Goal: Task Accomplishment & Management: Complete application form

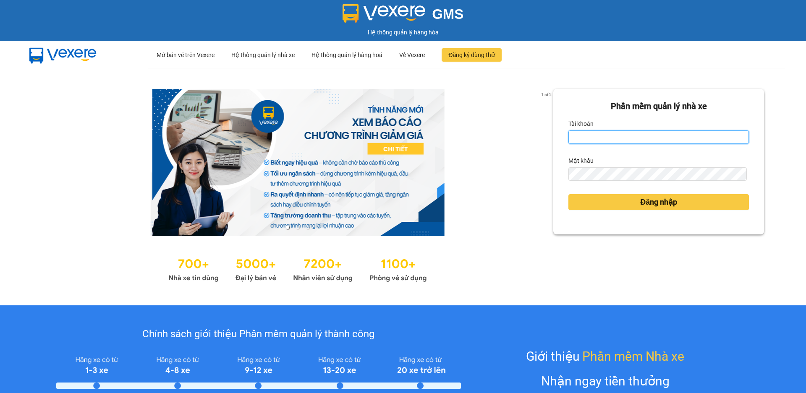
click at [614, 131] on input "Tài khoản" at bounding box center [658, 136] width 180 height 13
type input "hale.longvanlimo"
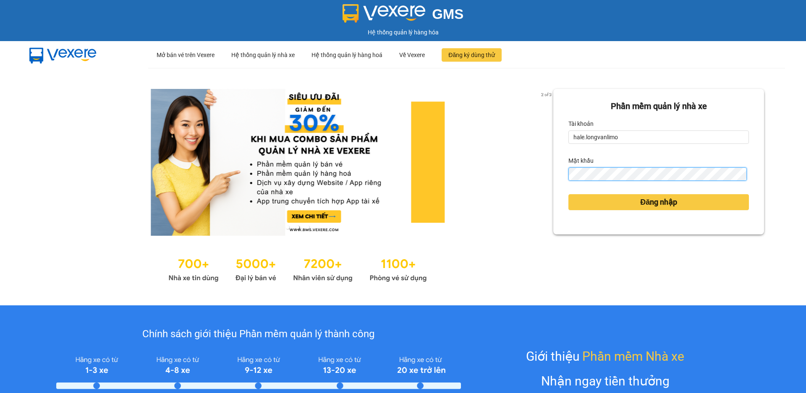
click at [568, 194] on button "Đăng nhập" at bounding box center [658, 202] width 180 height 16
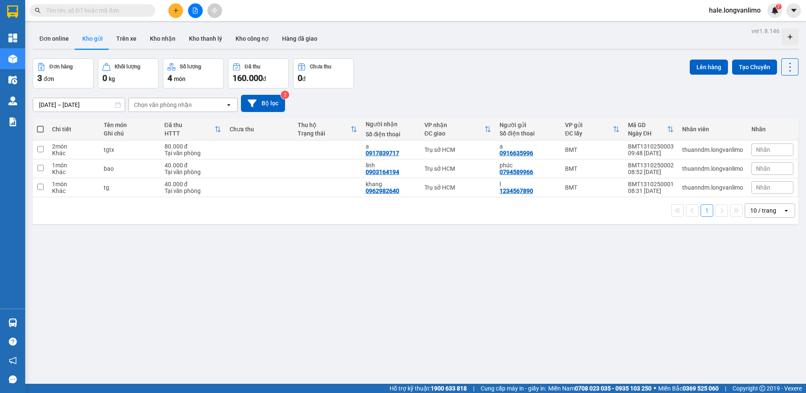
click at [129, 10] on input "text" at bounding box center [95, 10] width 99 height 9
paste input "BT1310250005"
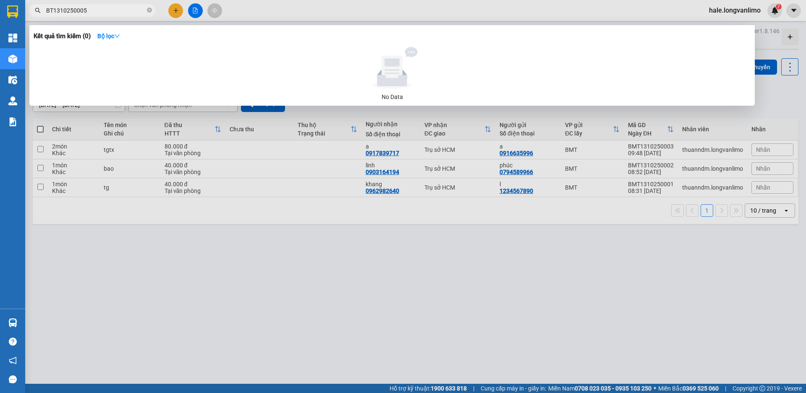
type input "BT1310250005"
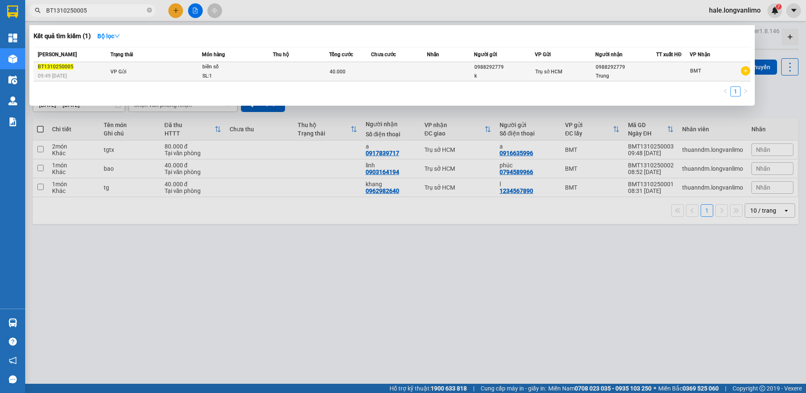
click at [156, 69] on td "VP Gửi" at bounding box center [155, 71] width 94 height 19
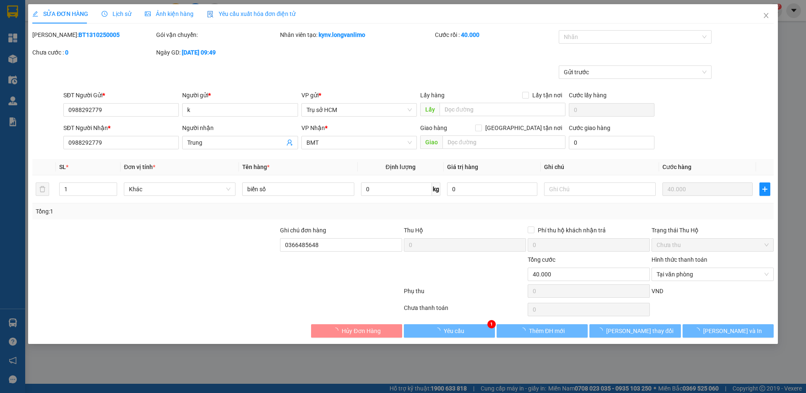
type input "0988292779"
type input "k"
type input "0988292779"
type input "Trung"
type input "0366485648"
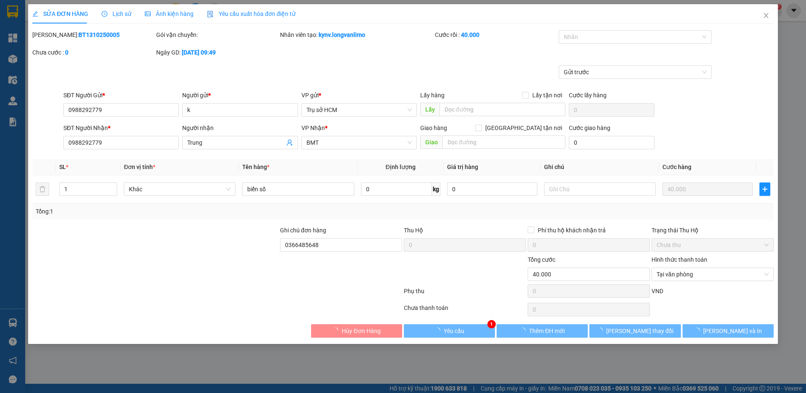
type input "0"
type input "40.000"
click at [115, 111] on input "0988292779" at bounding box center [120, 109] width 115 height 13
click at [116, 111] on input "0988292779" at bounding box center [120, 109] width 115 height 13
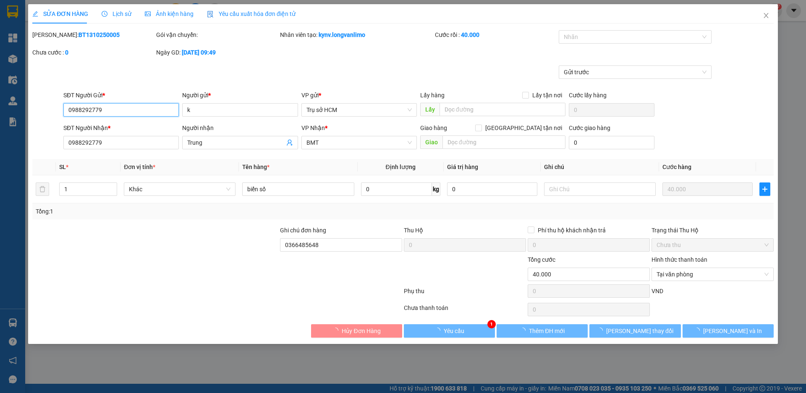
paste input "366485648"
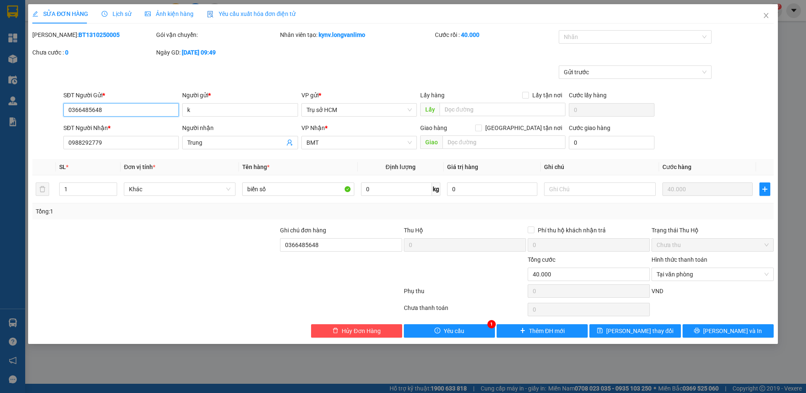
type input "0366485648"
click at [602, 330] on icon "save" at bounding box center [600, 331] width 6 height 6
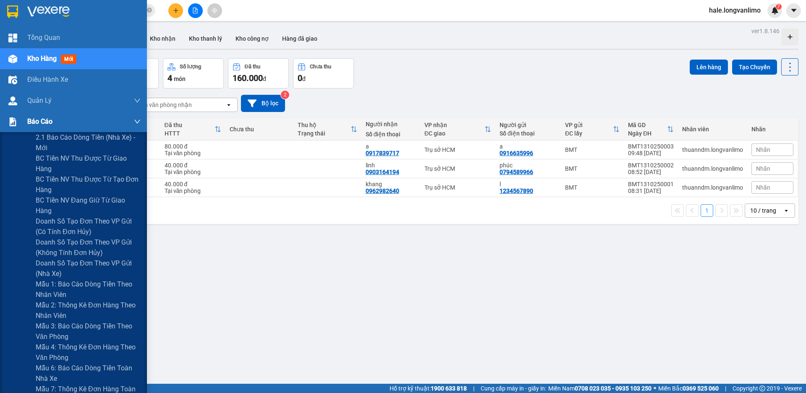
click at [47, 125] on span "Báo cáo" at bounding box center [39, 121] width 25 height 10
